Goal: Task Accomplishment & Management: Manage account settings

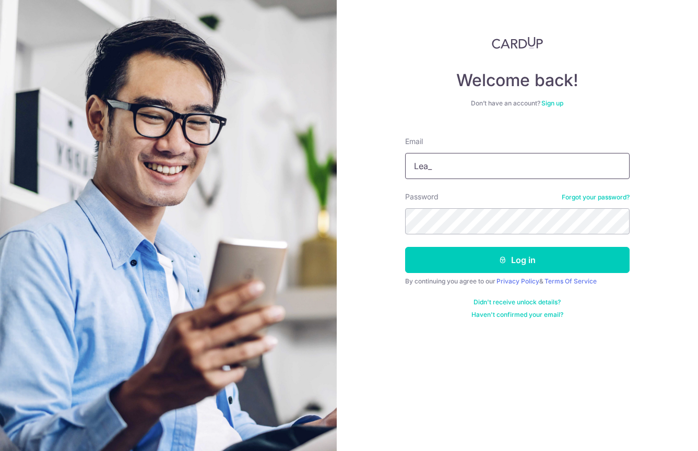
type input "[EMAIL_ADDRESS][DOMAIN_NAME]"
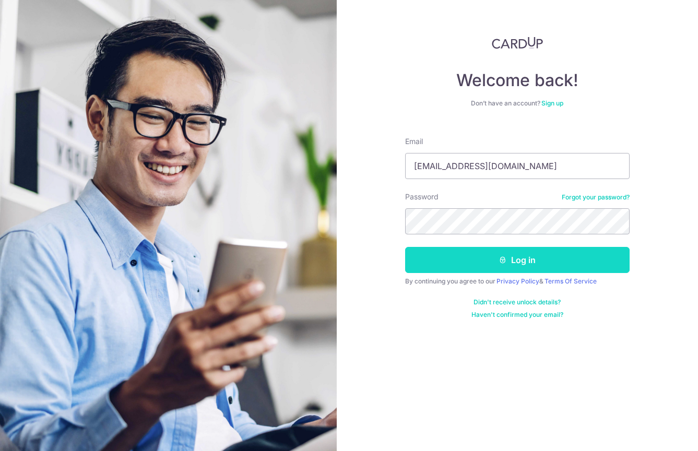
click at [516, 262] on button "Log in" at bounding box center [517, 260] width 225 height 26
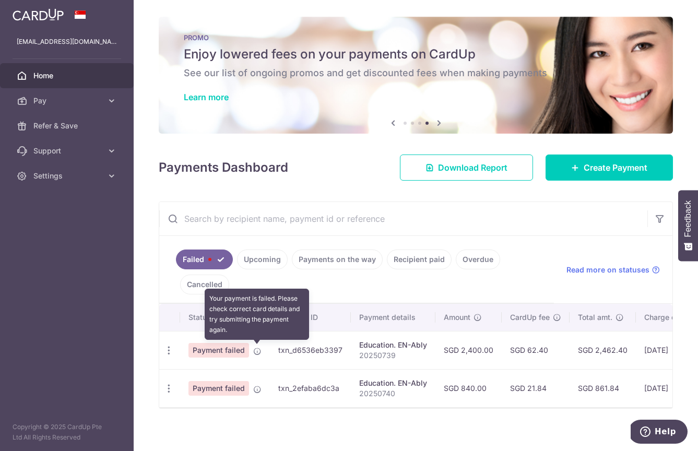
click at [256, 352] on icon at bounding box center [257, 351] width 8 height 8
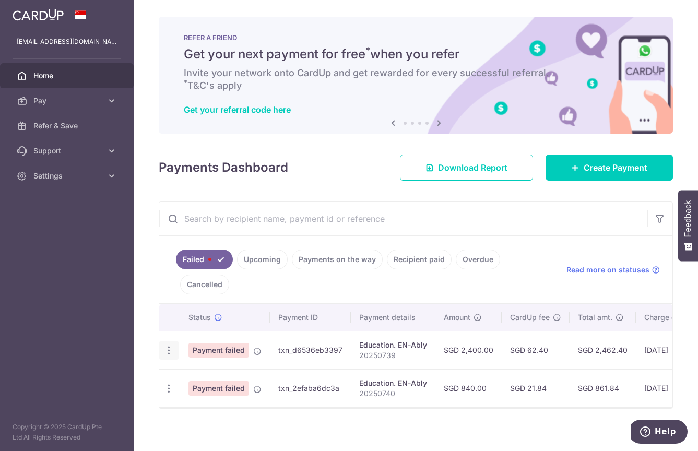
click at [168, 351] on icon "button" at bounding box center [168, 350] width 11 height 11
click at [215, 379] on span "Update payment" at bounding box center [224, 379] width 71 height 13
radio input "true"
type input "2,400.00"
type input "20250739"
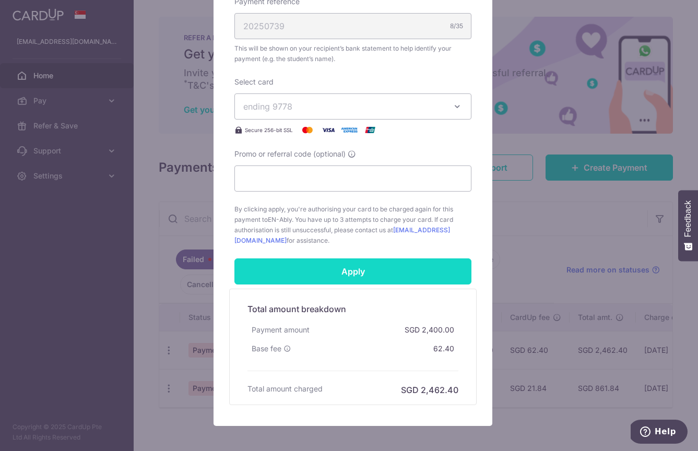
scroll to position [344, 0]
drag, startPoint x: 350, startPoint y: 267, endPoint x: 337, endPoint y: 268, distance: 13.1
click at [350, 268] on input "Apply" at bounding box center [353, 271] width 237 height 26
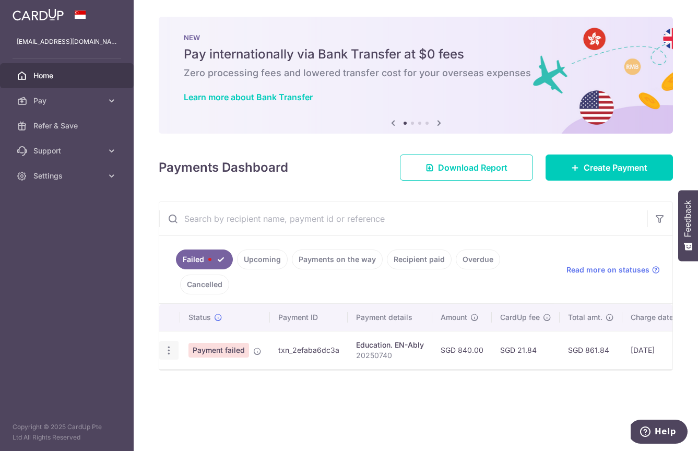
click at [170, 352] on icon "button" at bounding box center [168, 350] width 11 height 11
click at [220, 380] on span "Update payment" at bounding box center [224, 379] width 71 height 13
radio input "true"
type input "840.00"
type input "20250740"
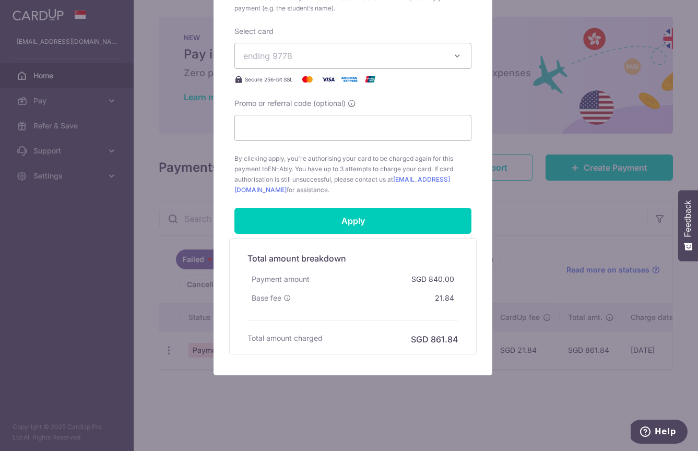
scroll to position [394, 0]
click at [319, 221] on input "Apply" at bounding box center [353, 221] width 237 height 26
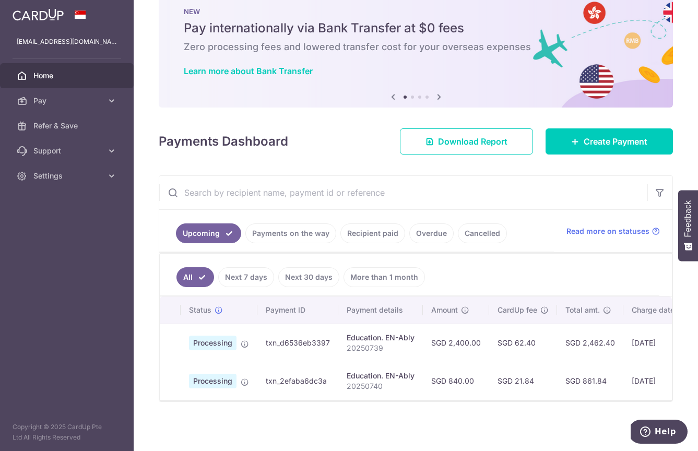
scroll to position [32, 0]
